Goal: Task Accomplishment & Management: Use online tool/utility

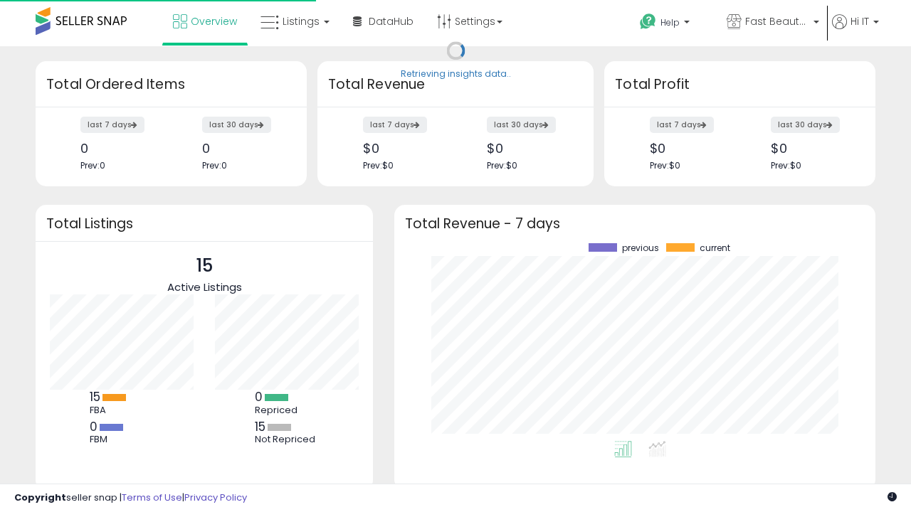
scroll to position [198, 453]
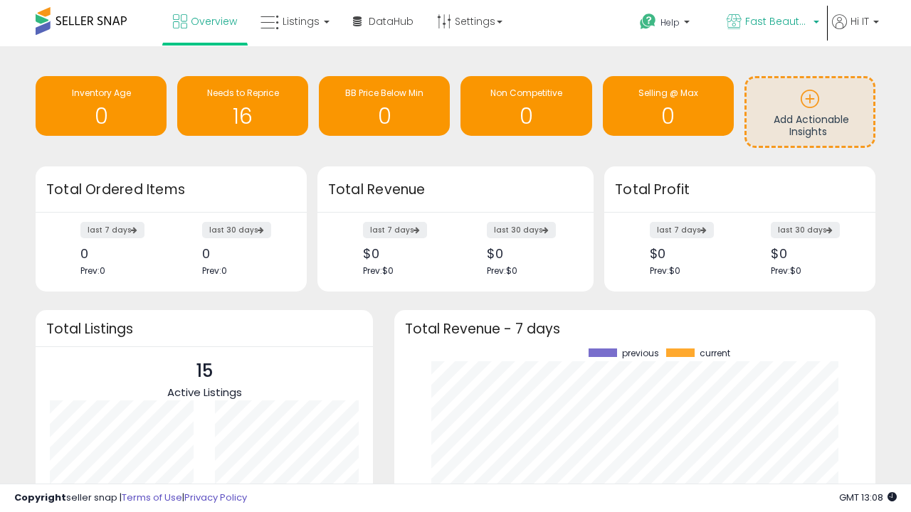
click at [771, 23] on span "Fast Beauty ([GEOGRAPHIC_DATA])" at bounding box center [777, 21] width 64 height 14
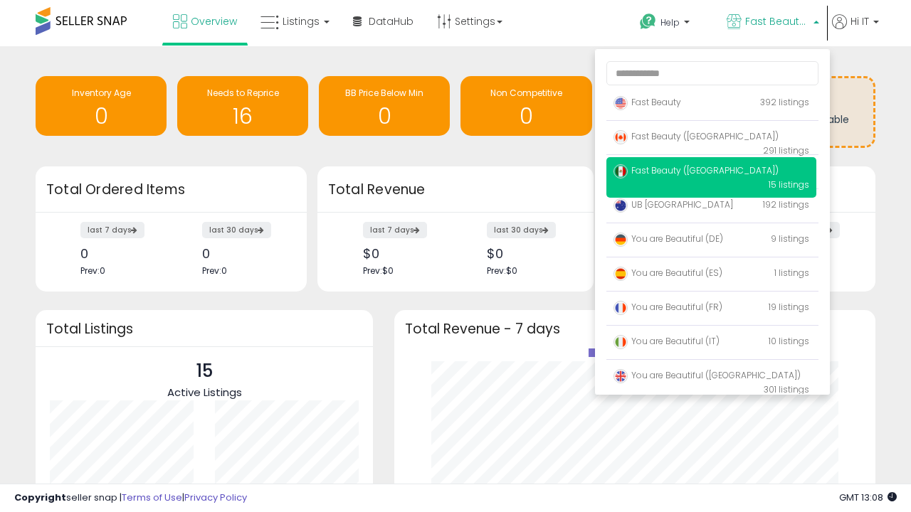
click at [711, 344] on span "You are Beautiful (IT)" at bounding box center [666, 341] width 106 height 12
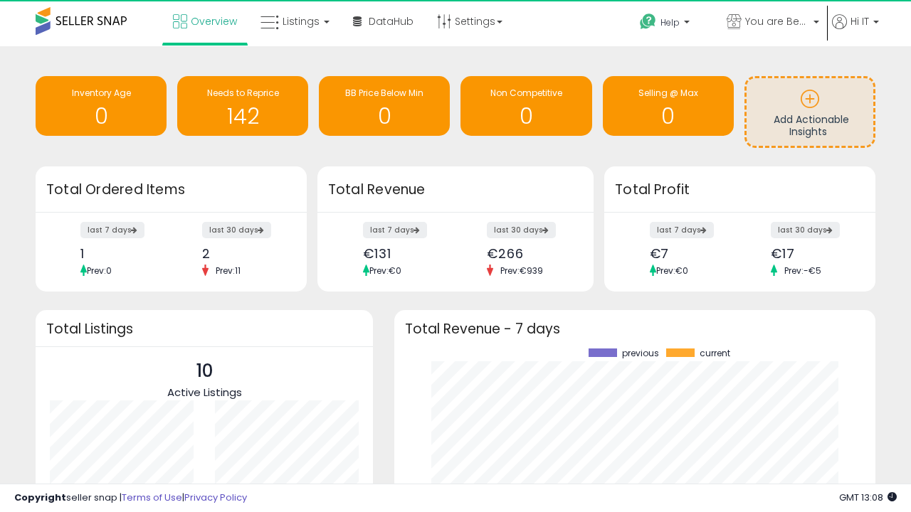
scroll to position [198, 453]
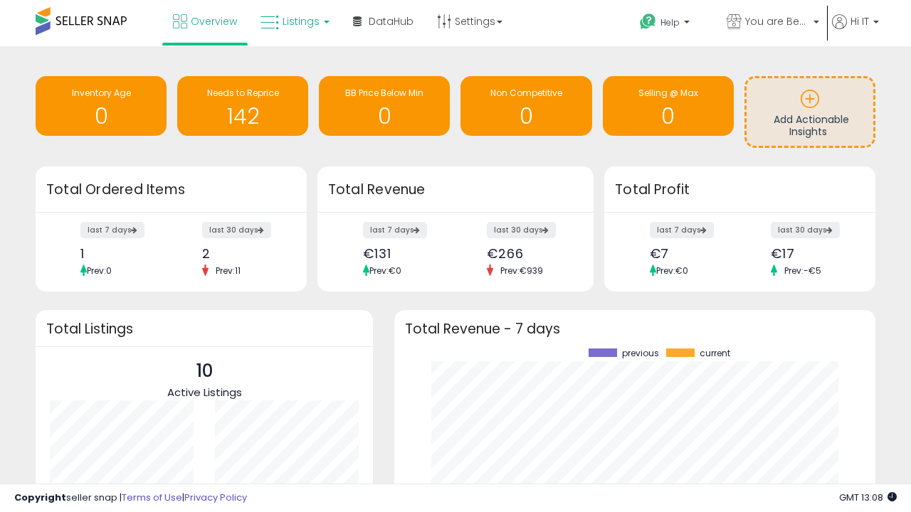
click at [293, 21] on span "Listings" at bounding box center [300, 21] width 37 height 14
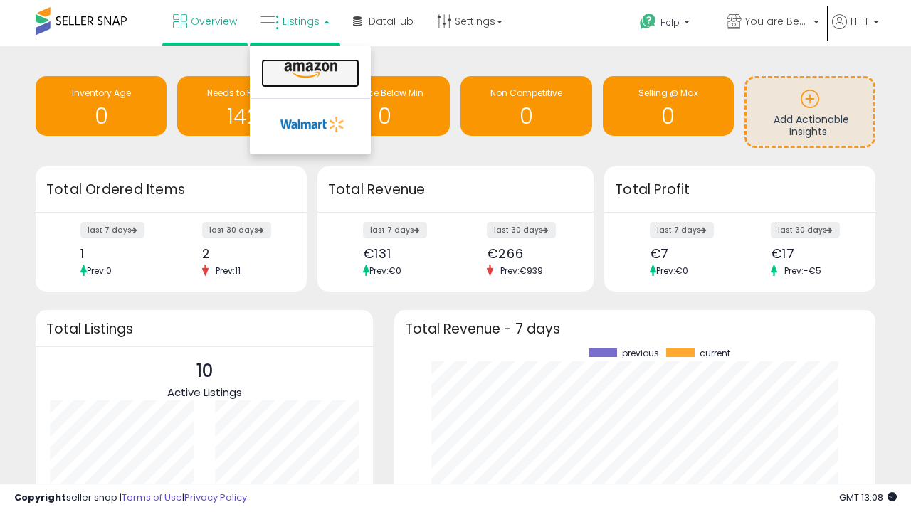
click at [309, 70] on icon at bounding box center [311, 70] width 62 height 18
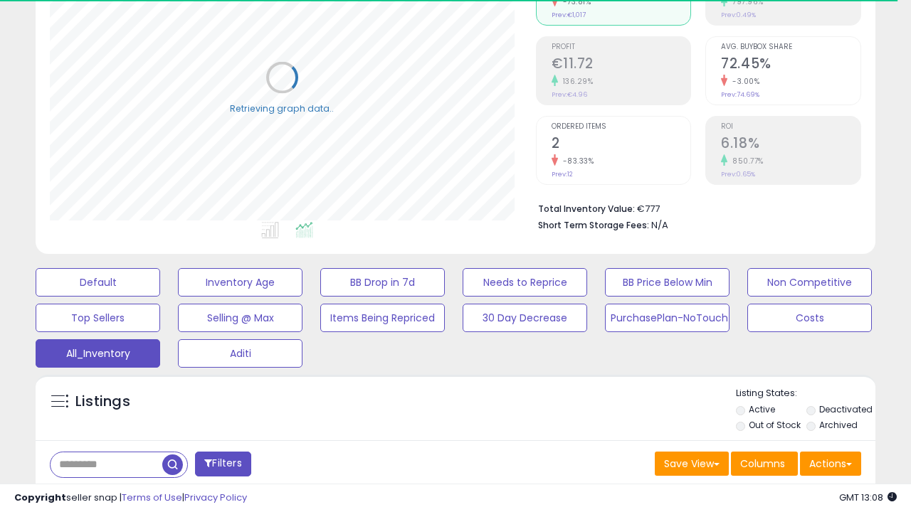
click at [101, 494] on span "Last 30 Days" at bounding box center [104, 501] width 62 height 14
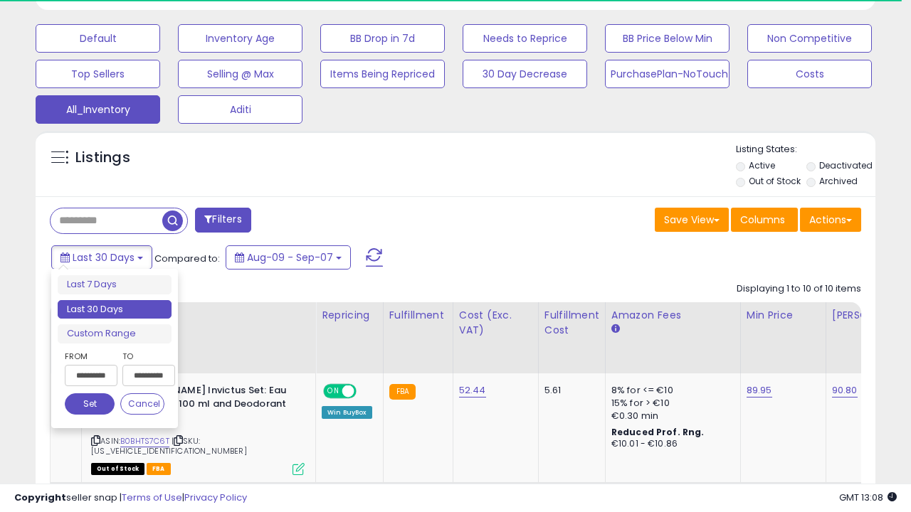
click at [115, 309] on li "Last 30 Days" at bounding box center [115, 309] width 114 height 19
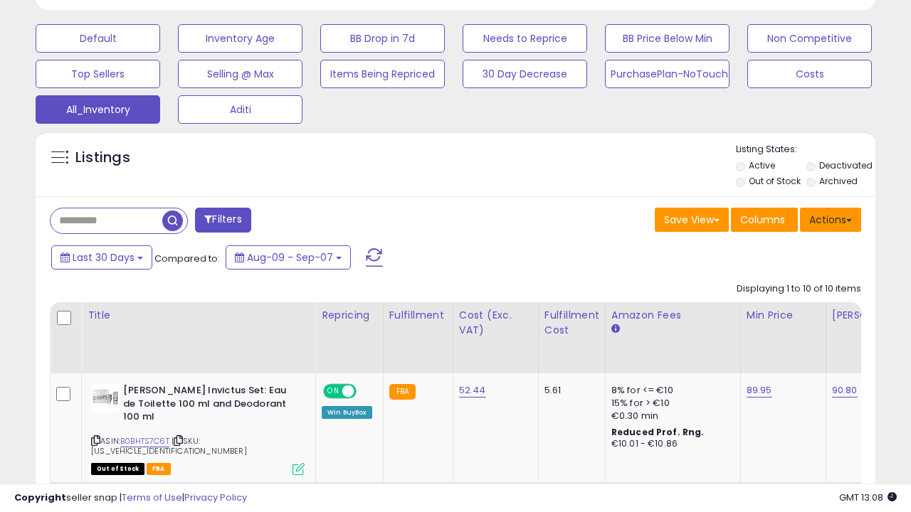
click at [830, 218] on button "Actions" at bounding box center [830, 220] width 61 height 24
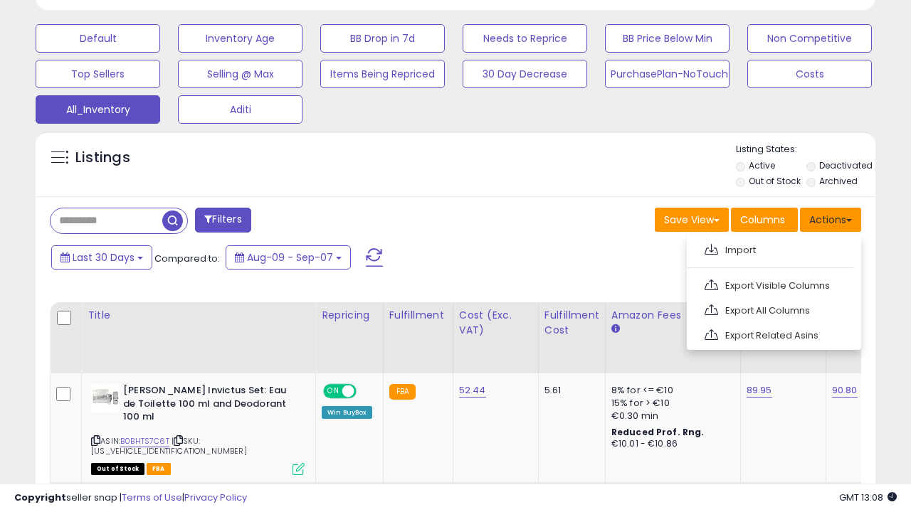
scroll to position [292, 485]
click at [772, 309] on link "Export All Columns" at bounding box center [772, 311] width 156 height 22
